Goal: Transaction & Acquisition: Subscribe to service/newsletter

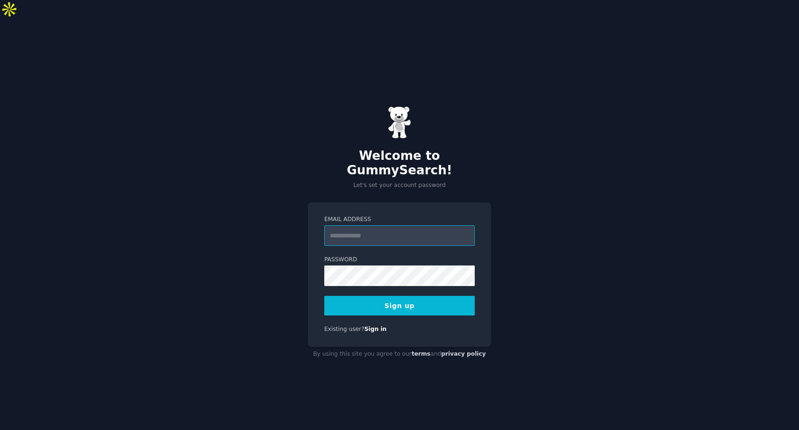
click at [346, 225] on input "Email Address" at bounding box center [399, 235] width 150 height 21
click at [408, 296] on button "Sign up" at bounding box center [399, 306] width 150 height 20
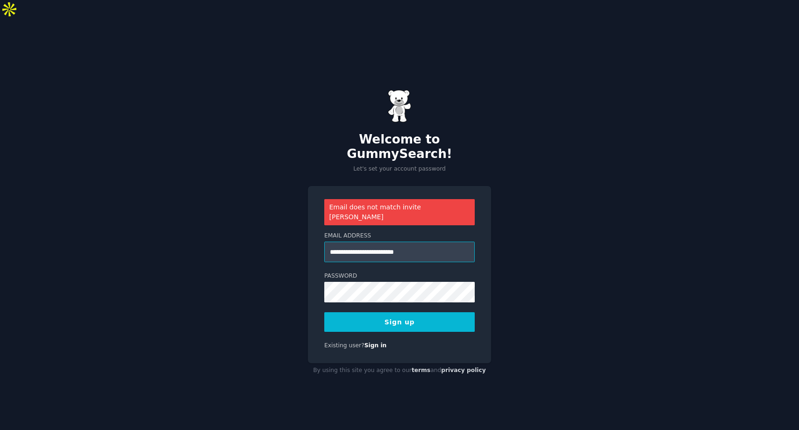
drag, startPoint x: 449, startPoint y: 215, endPoint x: 312, endPoint y: 168, distance: 144.7
click at [318, 186] on div "**********" at bounding box center [399, 274] width 183 height 177
drag, startPoint x: 426, startPoint y: 222, endPoint x: 265, endPoint y: 206, distance: 162.3
click at [265, 206] on div "**********" at bounding box center [399, 234] width 799 height 430
type input "**********"
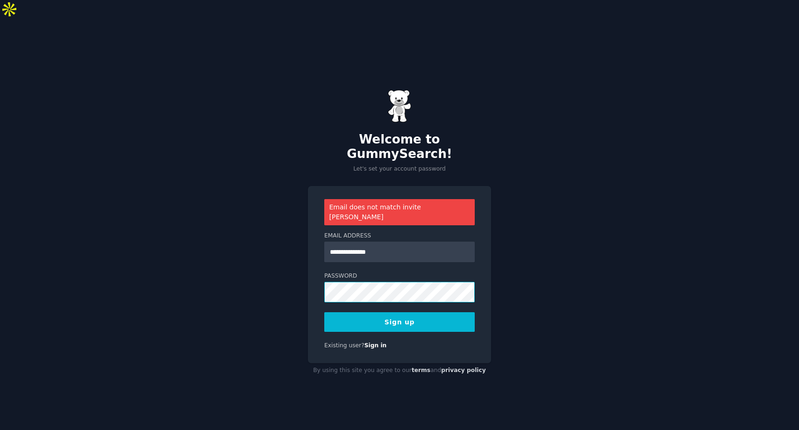
click at [262, 261] on div "**********" at bounding box center [399, 234] width 799 height 430
click at [324, 312] on button "Sign up" at bounding box center [399, 322] width 150 height 20
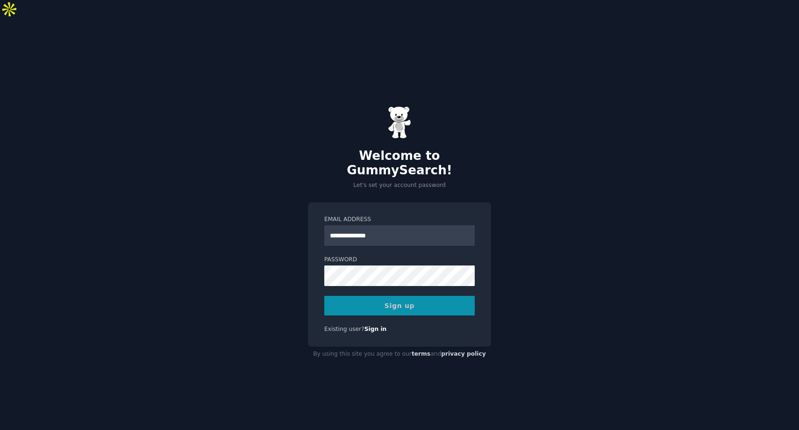
click at [369, 296] on div "Sign up" at bounding box center [399, 306] width 150 height 20
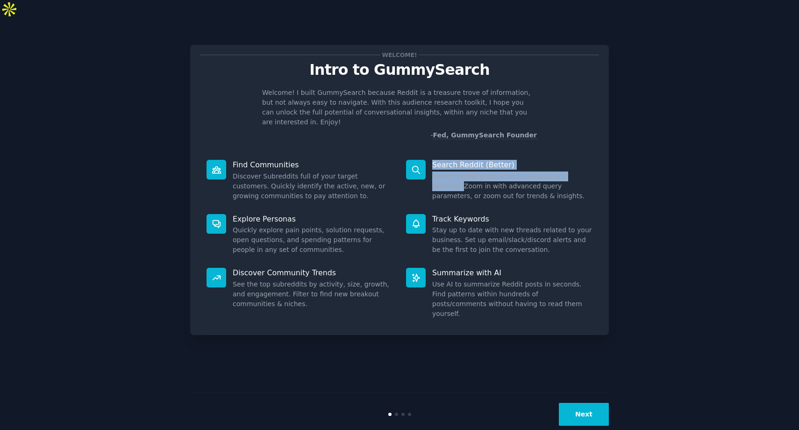
drag, startPoint x: 418, startPoint y: 158, endPoint x: 420, endPoint y: 143, distance: 15.0
click at [419, 153] on div "Search Reddit (Better) Search Reddit posts & comments for any keyword. Zoom in …" at bounding box center [498, 180] width 199 height 54
click at [575, 403] on button "Next" at bounding box center [584, 414] width 50 height 23
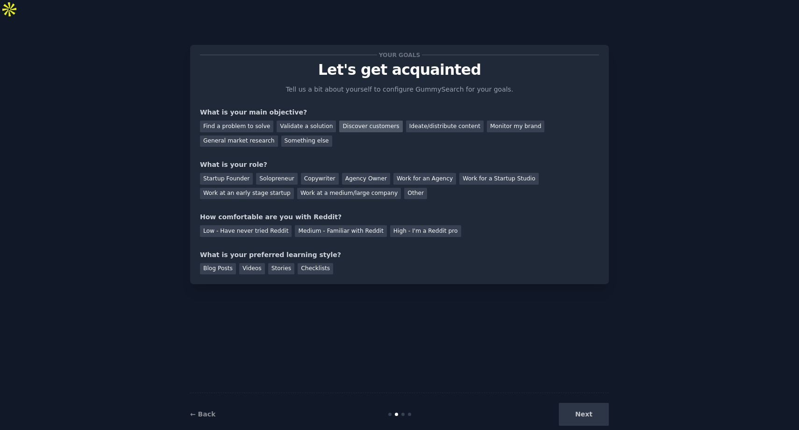
click at [339, 120] on div "Discover customers" at bounding box center [370, 126] width 63 height 12
click at [406, 120] on div "Ideate/distribute content" at bounding box center [445, 126] width 78 height 12
click at [375, 120] on div "Discover customers" at bounding box center [370, 126] width 63 height 12
click at [229, 173] on div "Startup Founder" at bounding box center [226, 179] width 53 height 12
click at [298, 225] on div "Medium - Familiar with Reddit" at bounding box center [341, 231] width 92 height 12
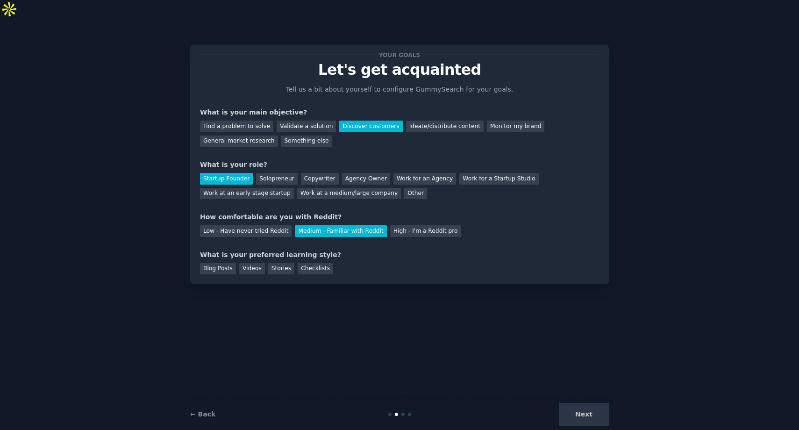
click at [264, 260] on div "Blog Posts Videos Stories Checklists" at bounding box center [399, 267] width 399 height 15
click at [252, 263] on div "Videos" at bounding box center [252, 269] width 26 height 12
click at [572, 403] on button "Next" at bounding box center [584, 414] width 50 height 23
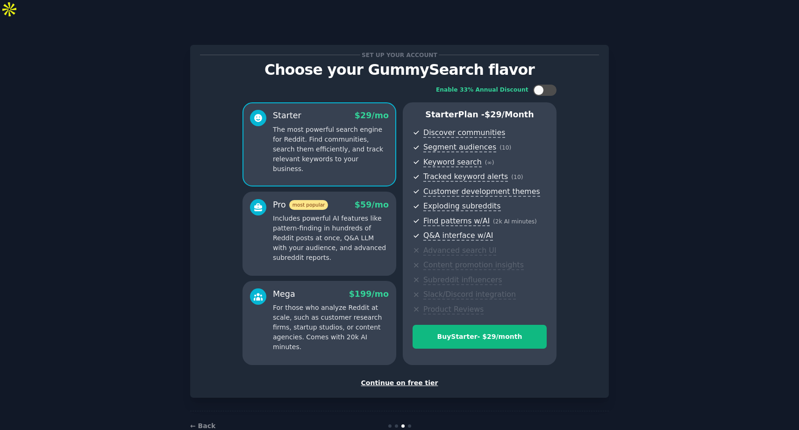
scroll to position [5, 0]
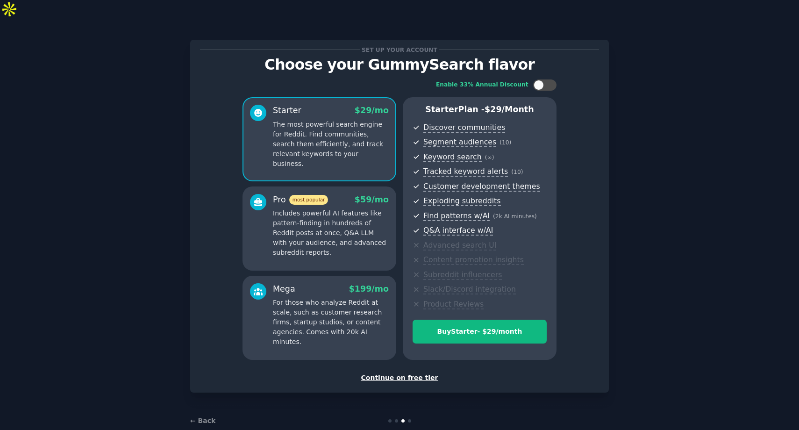
click at [420, 373] on div "Continue on free tier" at bounding box center [399, 378] width 399 height 10
